Goal: Task Accomplishment & Management: Manage account settings

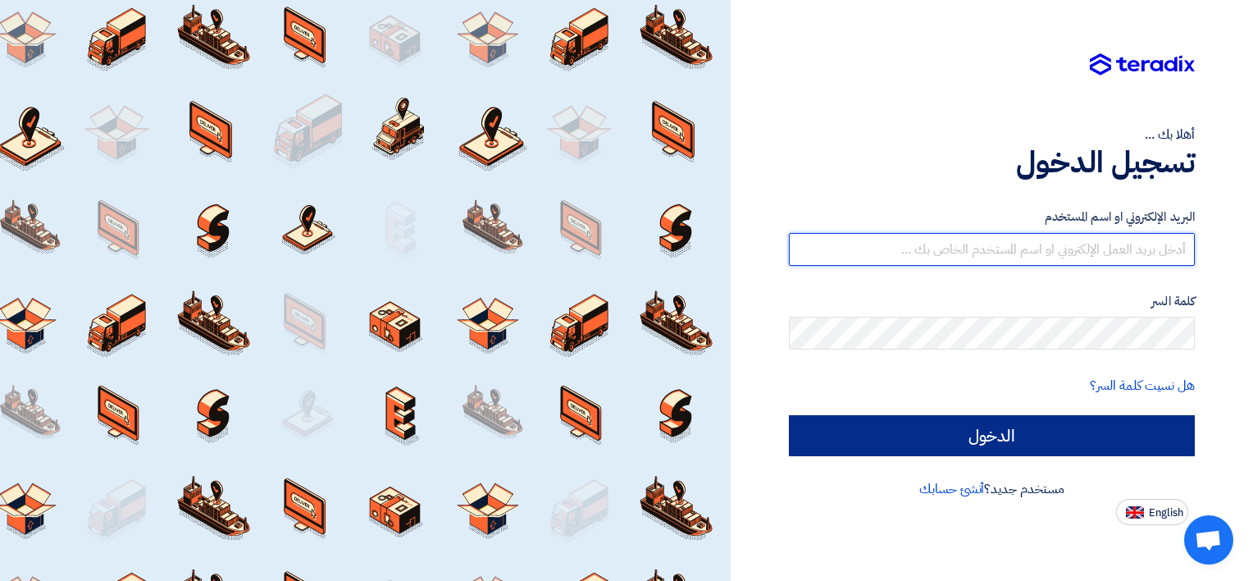
type input "[EMAIL_ADDRESS][DOMAIN_NAME]"
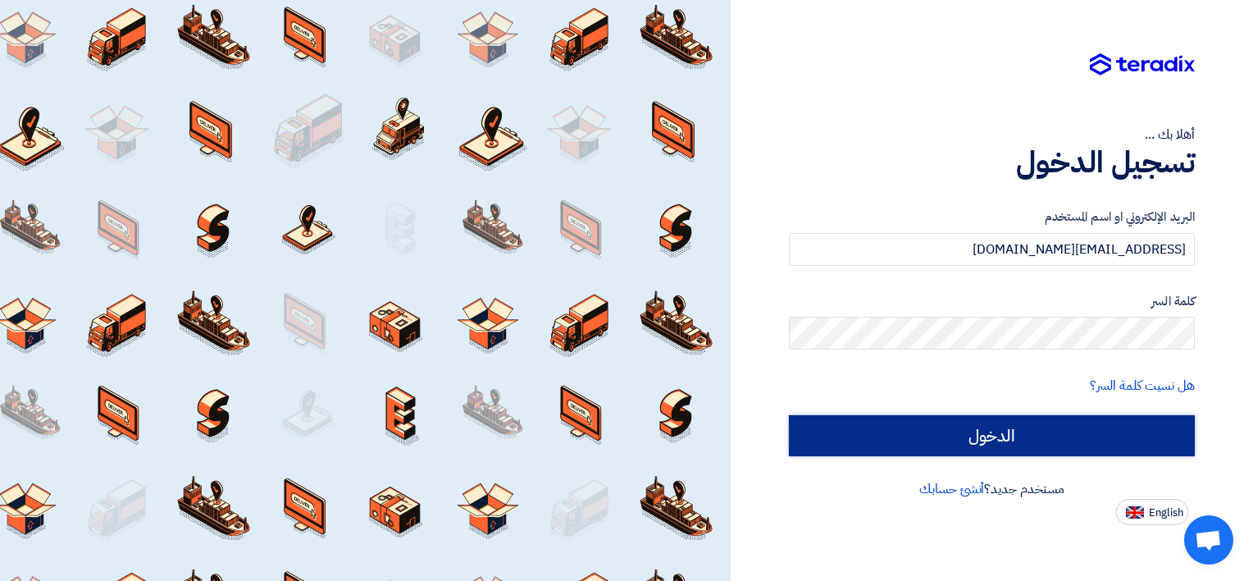
click at [962, 441] on input "الدخول" at bounding box center [992, 435] width 406 height 41
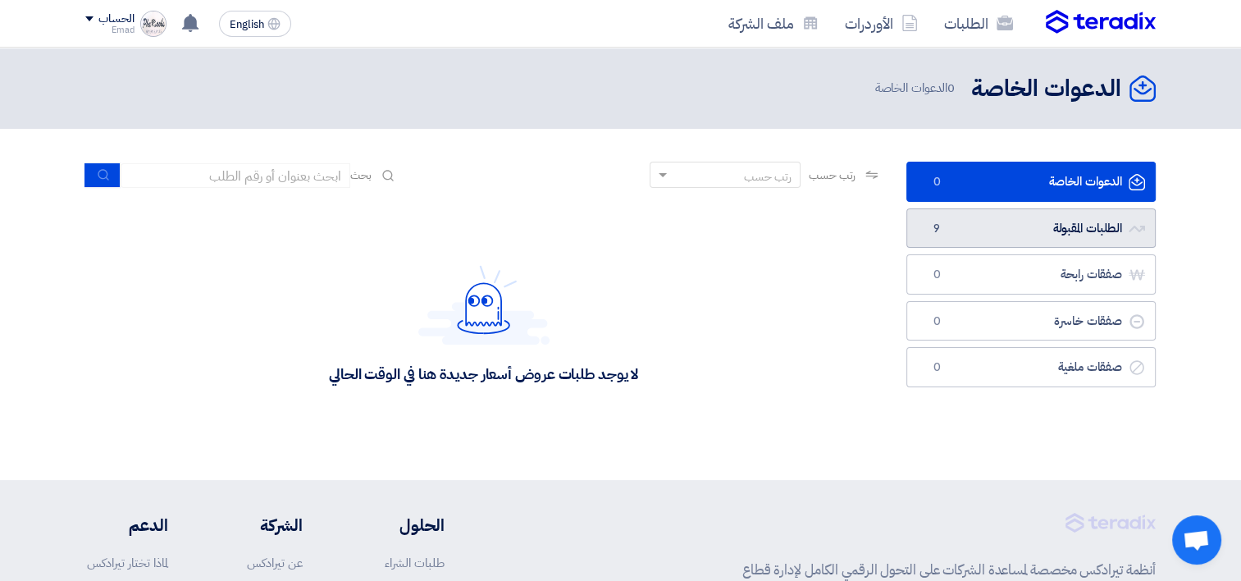
click at [936, 226] on span "9" at bounding box center [937, 229] width 20 height 16
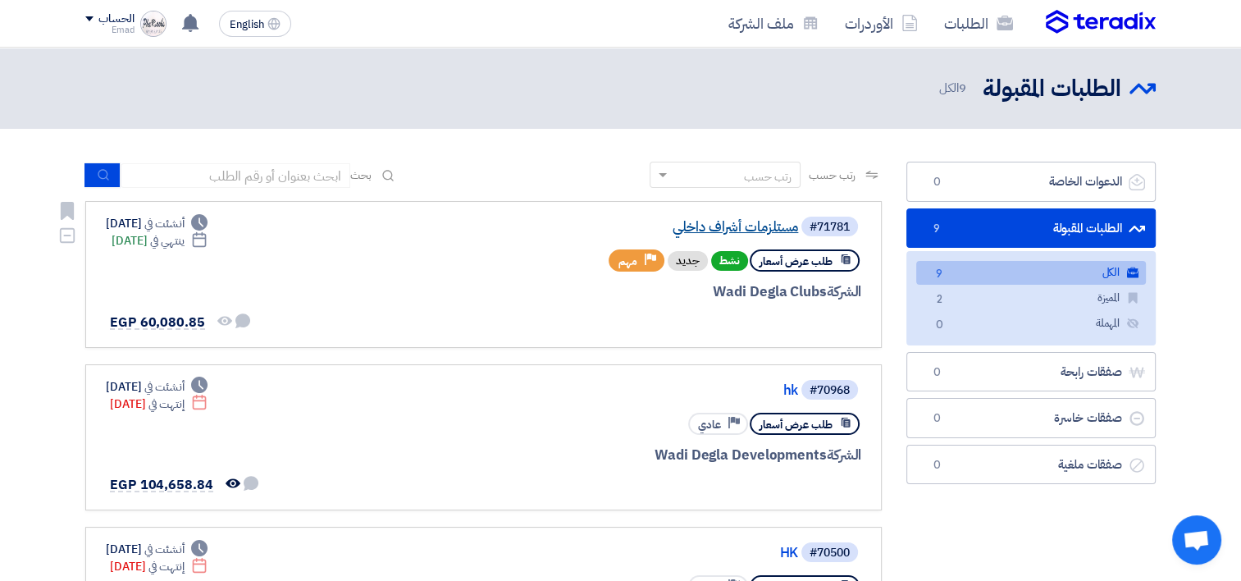
click at [688, 229] on link "مستلزمات أشراف داخلي" at bounding box center [634, 227] width 328 height 15
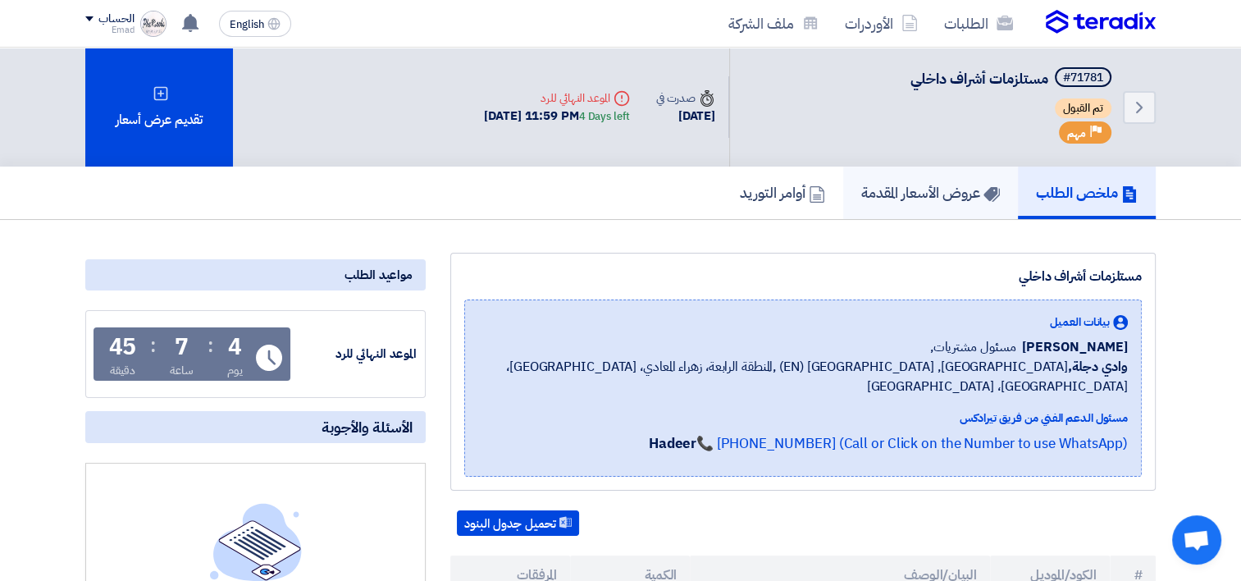
click at [936, 203] on link "عروض الأسعار المقدمة" at bounding box center [930, 192] width 175 height 52
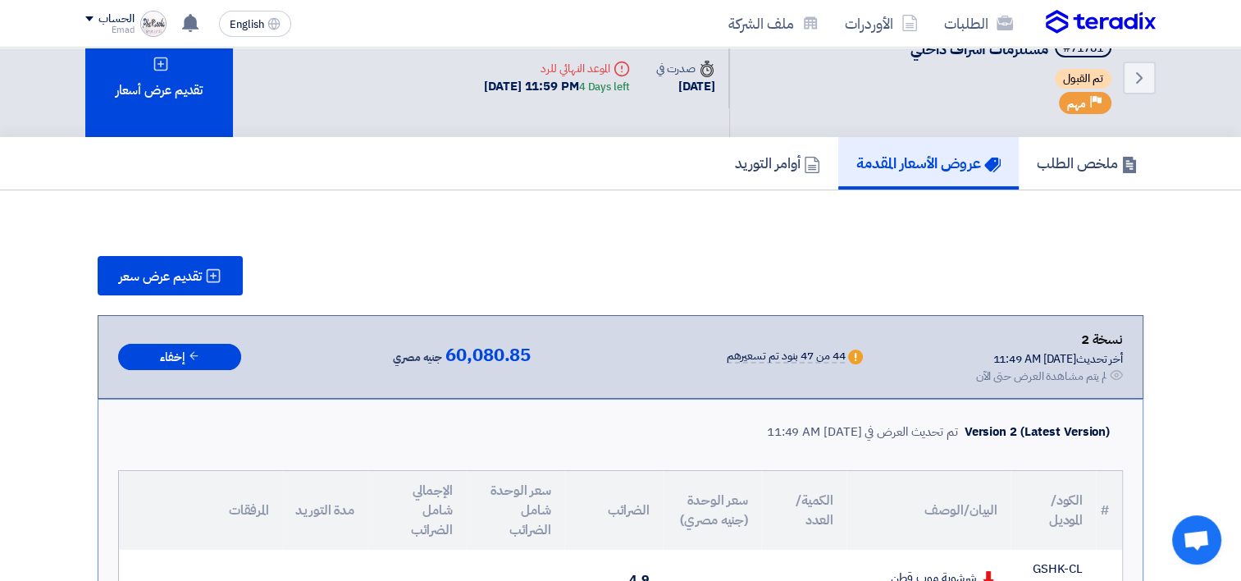
scroll to position [33, 0]
